Goal: Communication & Community: Answer question/provide support

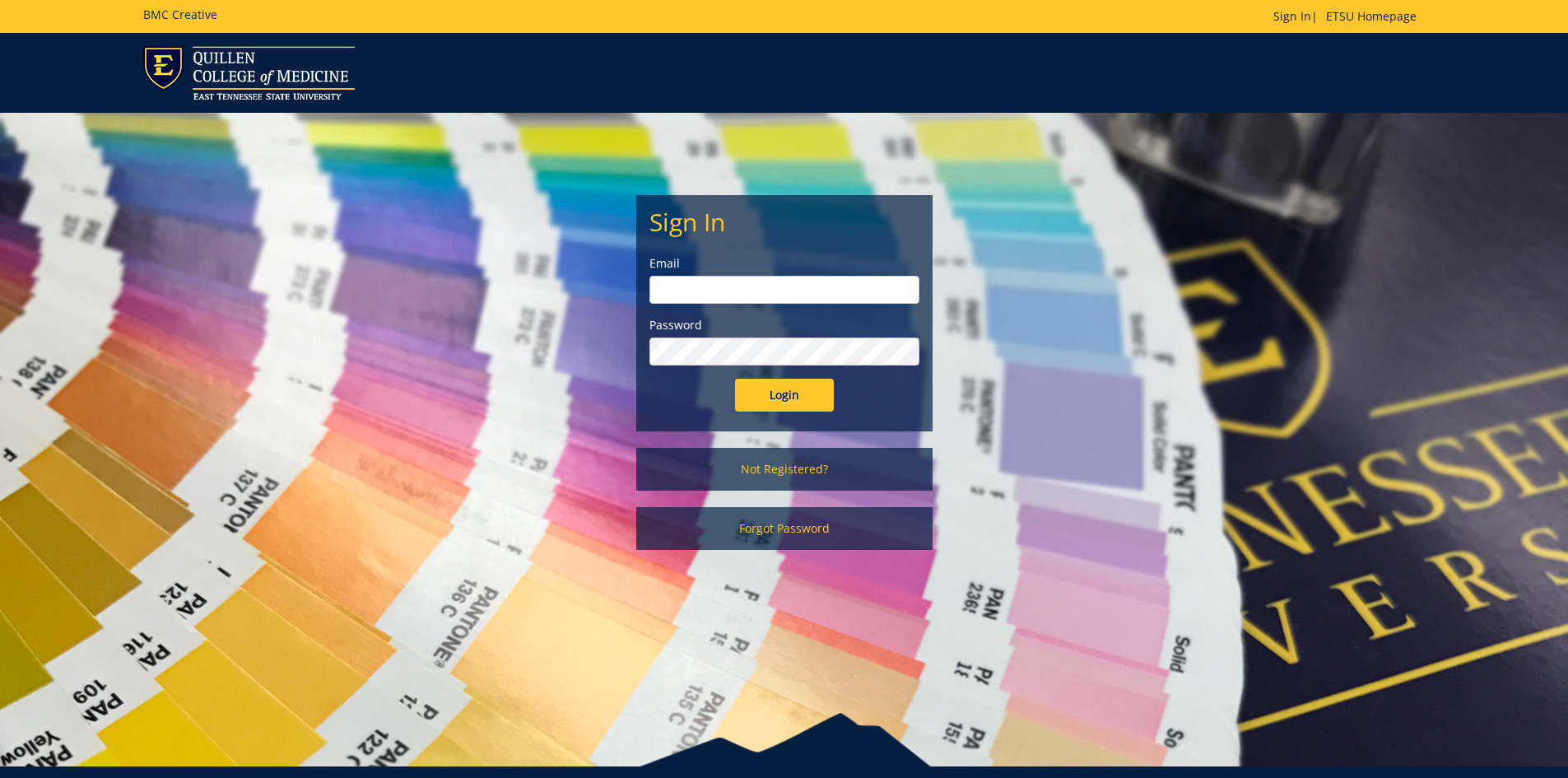
type input "[EMAIL_ADDRESS][DOMAIN_NAME]"
click at [802, 393] on input "Login" at bounding box center [785, 395] width 99 height 33
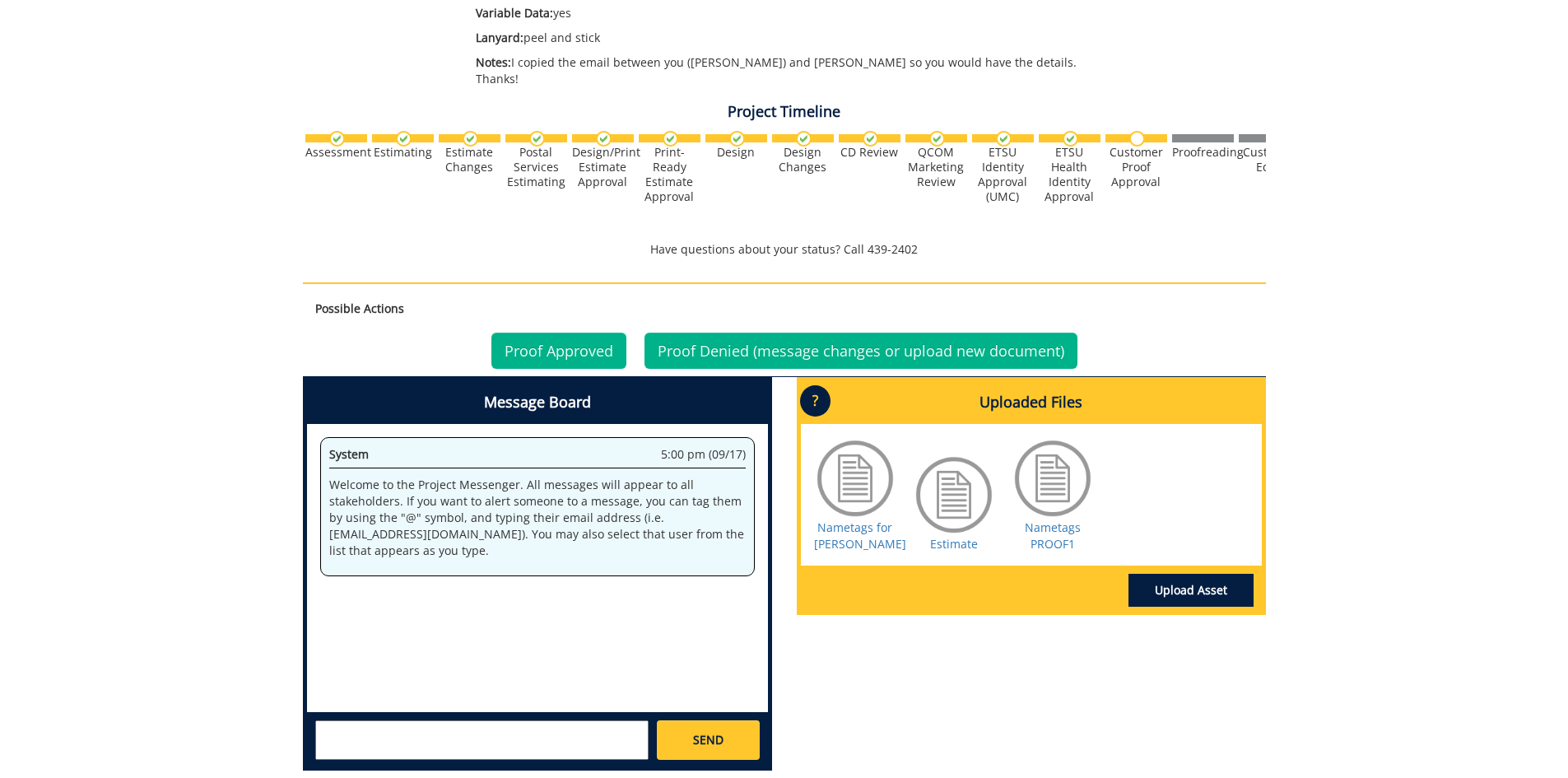
scroll to position [576, 0]
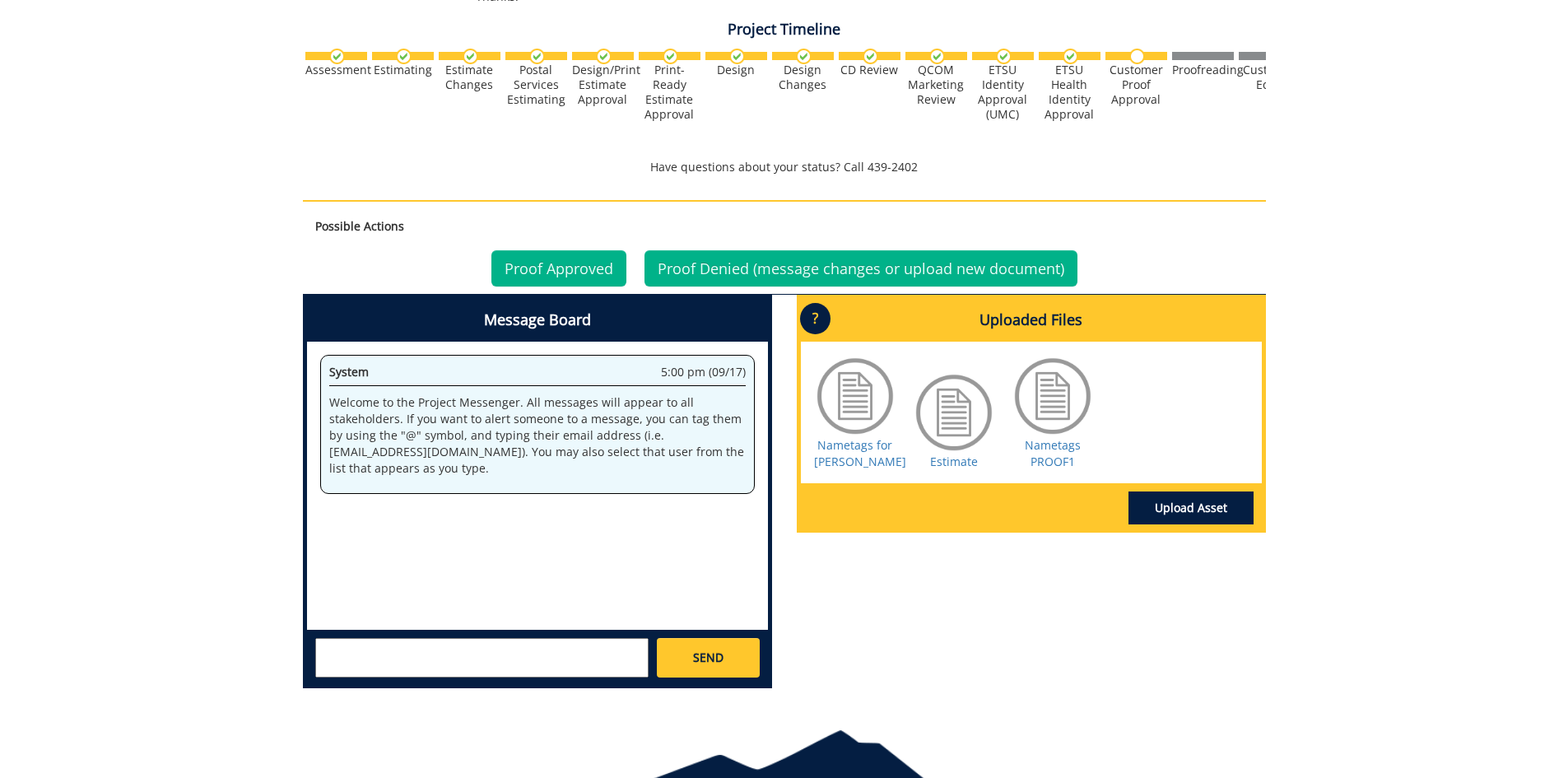
click at [856, 374] on div at bounding box center [855, 395] width 82 height 82
click at [1032, 389] on div at bounding box center [1052, 395] width 82 height 82
click at [836, 438] on link "Nametags for [PERSON_NAME]" at bounding box center [860, 453] width 92 height 32
click at [965, 453] on link "Estimate" at bounding box center [954, 461] width 48 height 15
click at [1055, 437] on link "Nametags PROOF1" at bounding box center [1053, 453] width 56 height 32
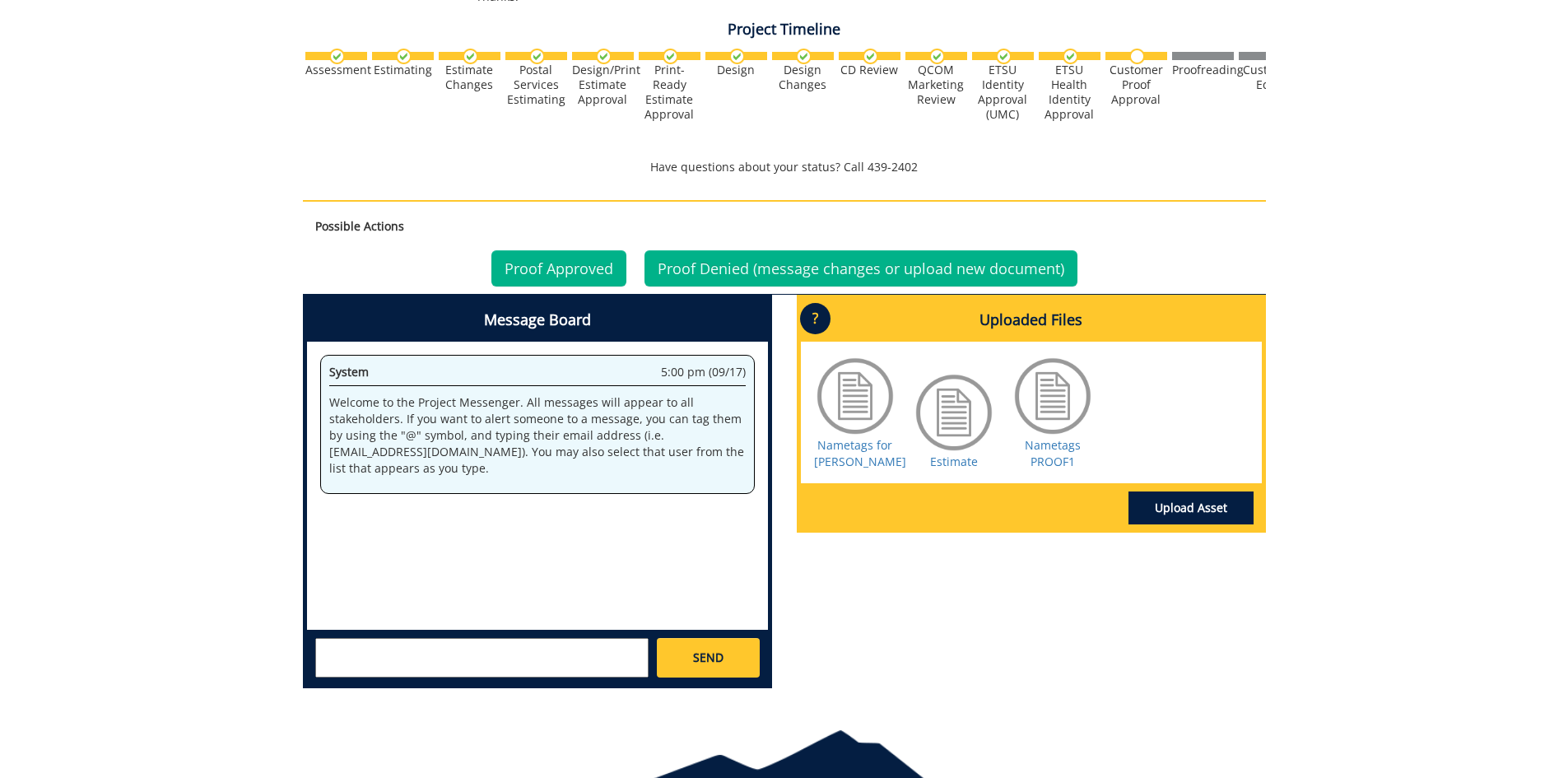
click at [556, 648] on textarea at bounding box center [482, 658] width 333 height 39
click at [521, 243] on div "Proof Approved Proof Denied (message changes or upload new document)" at bounding box center [785, 268] width 963 height 51
click at [535, 251] on link "Proof Approved" at bounding box center [559, 268] width 135 height 36
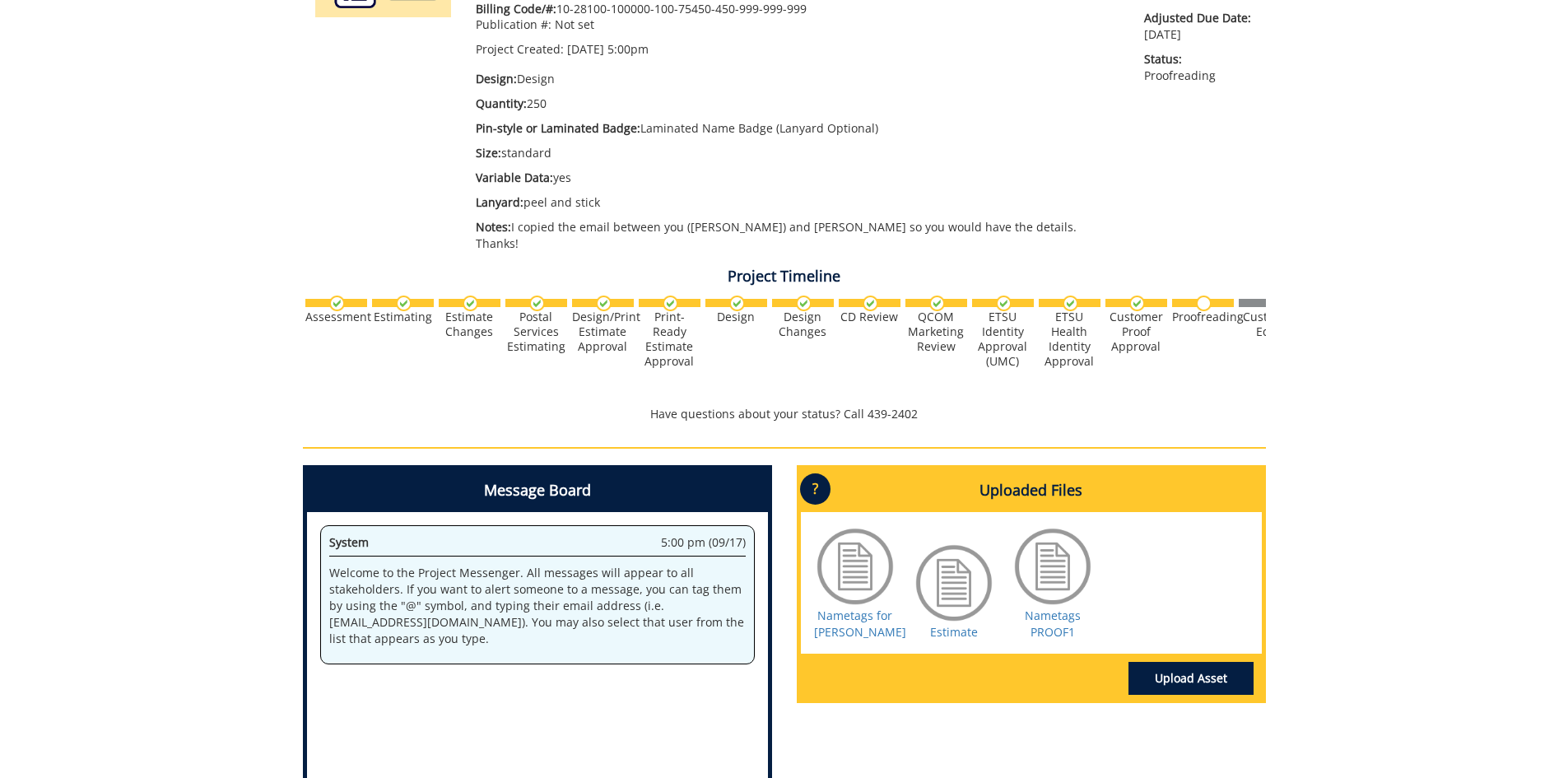
scroll to position [494, 0]
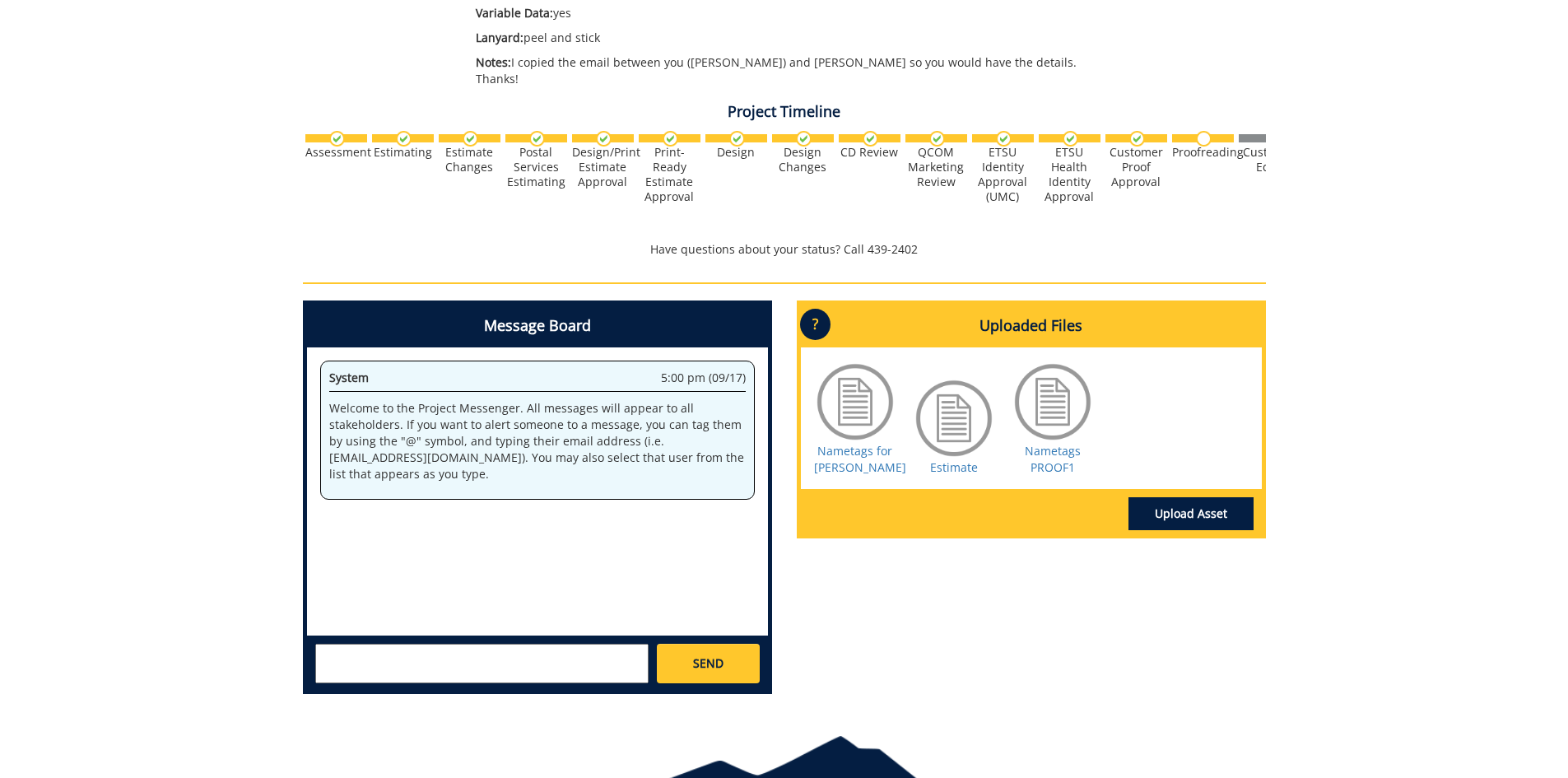
click at [428, 646] on textarea at bounding box center [482, 664] width 333 height 39
type textarea "@[EMAIL_ADDRESS][DOMAIN_NAME] This looks good. Thank you!"
click at [1043, 442] on link "Nametags PROOF1" at bounding box center [1053, 459] width 56 height 32
click at [720, 655] on span "SEND" at bounding box center [708, 663] width 31 height 16
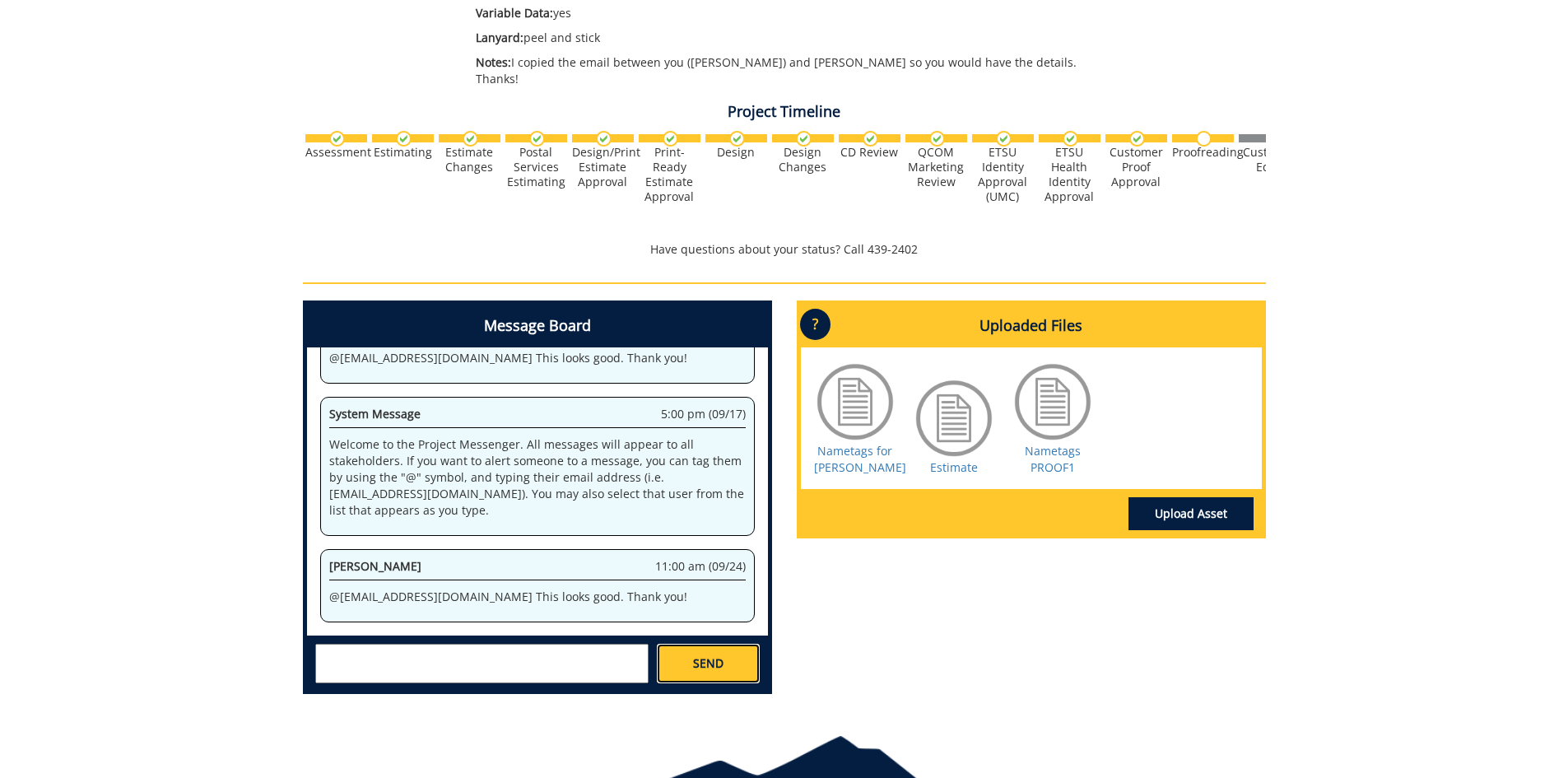
scroll to position [919, 0]
